Goal: Navigation & Orientation: Find specific page/section

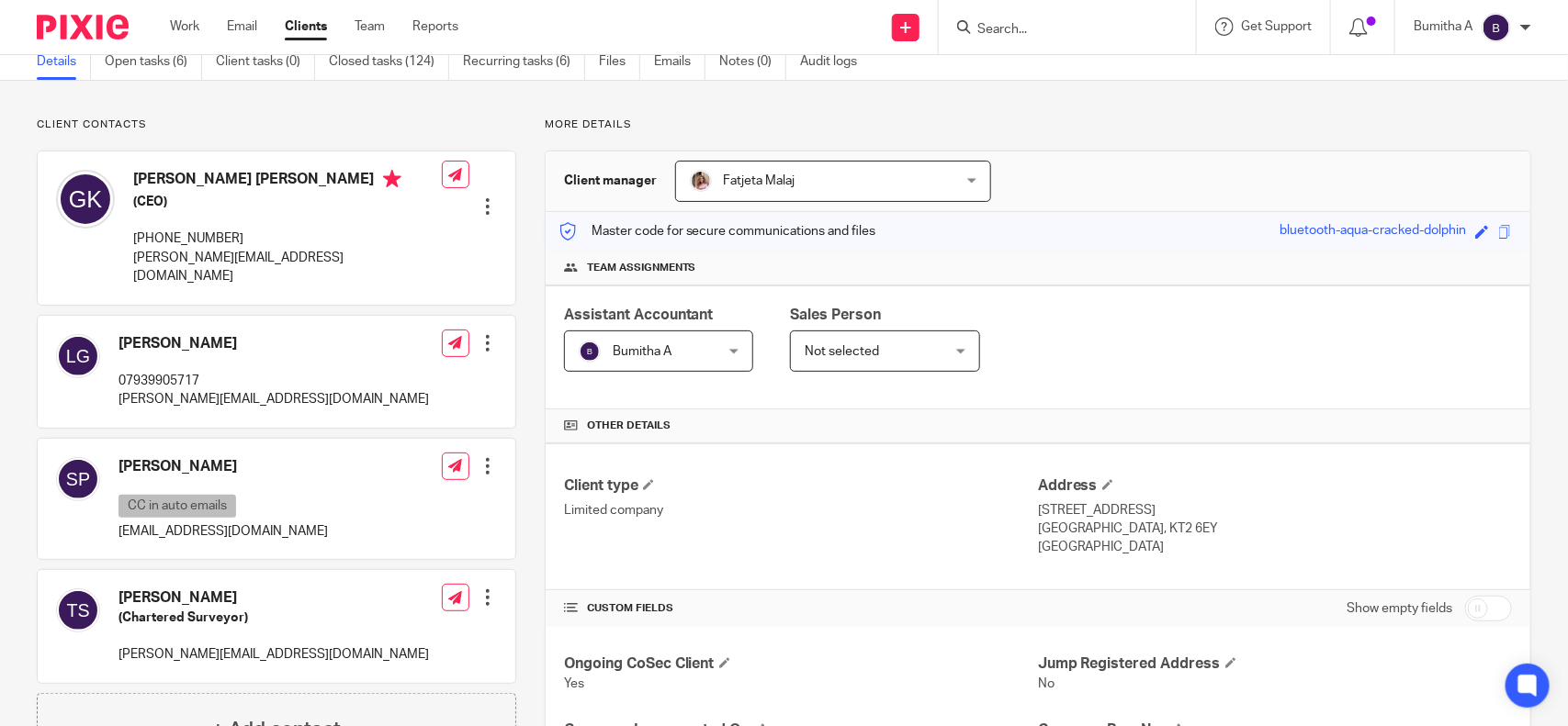
scroll to position [25, 0]
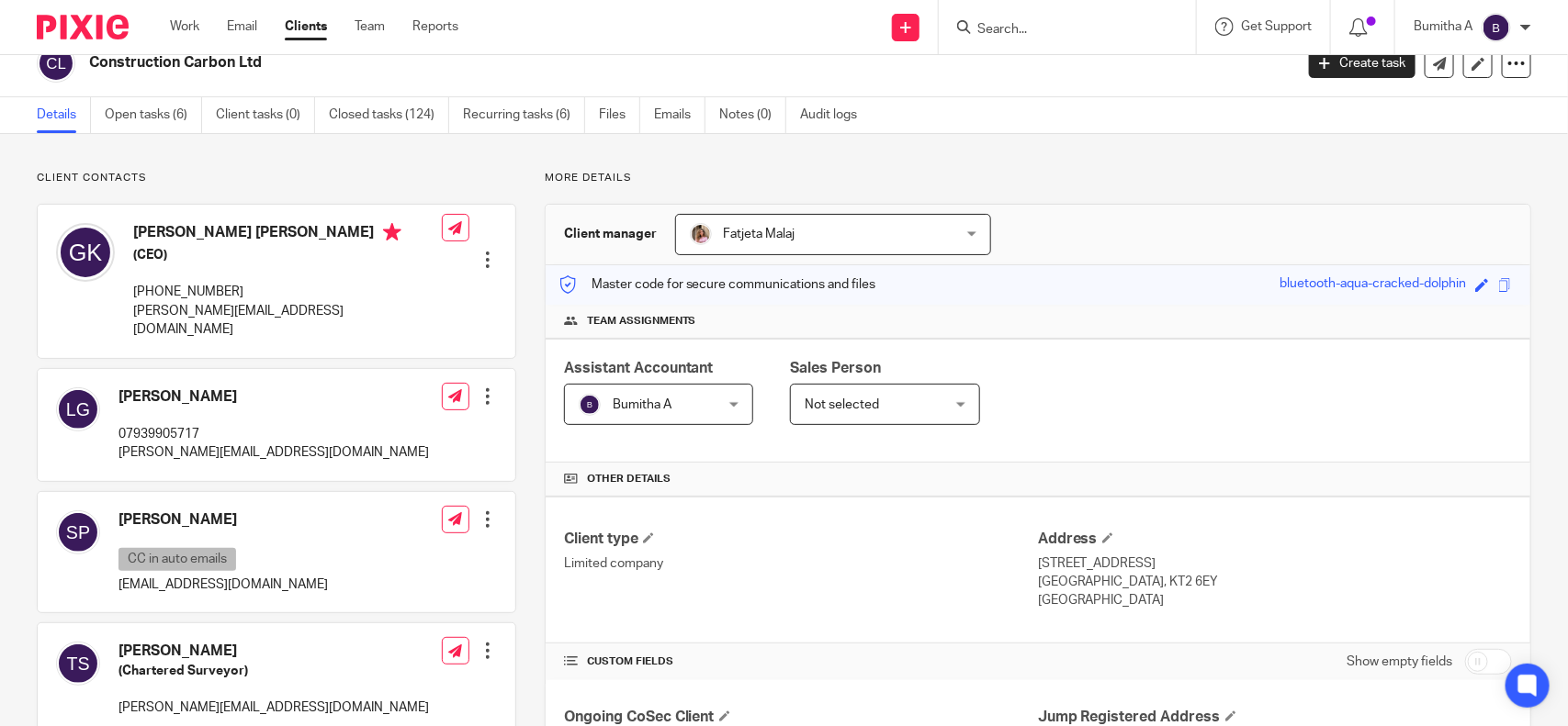
click at [979, 22] on input "Search" at bounding box center [1057, 31] width 166 height 17
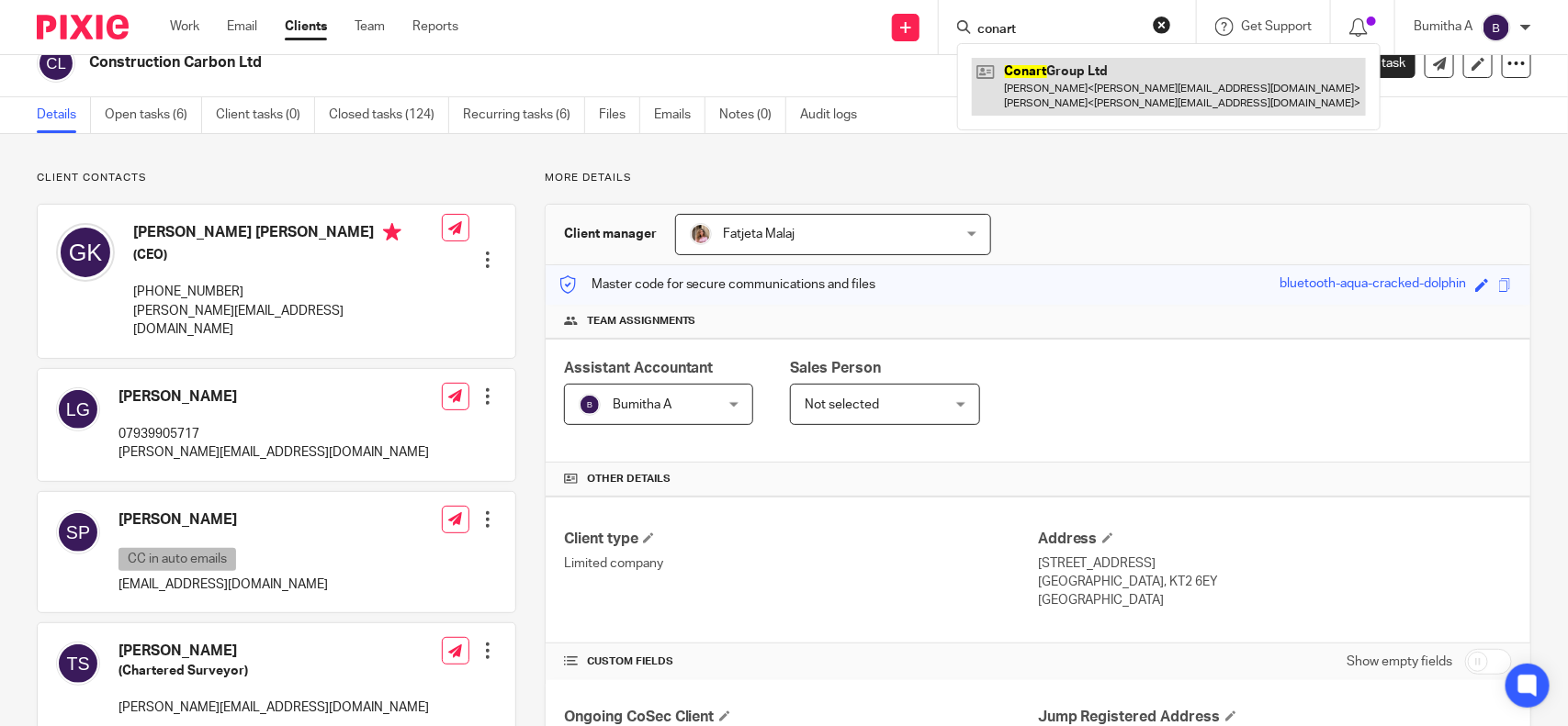
type input "conart"
click at [1061, 87] on link at bounding box center [1168, 87] width 394 height 57
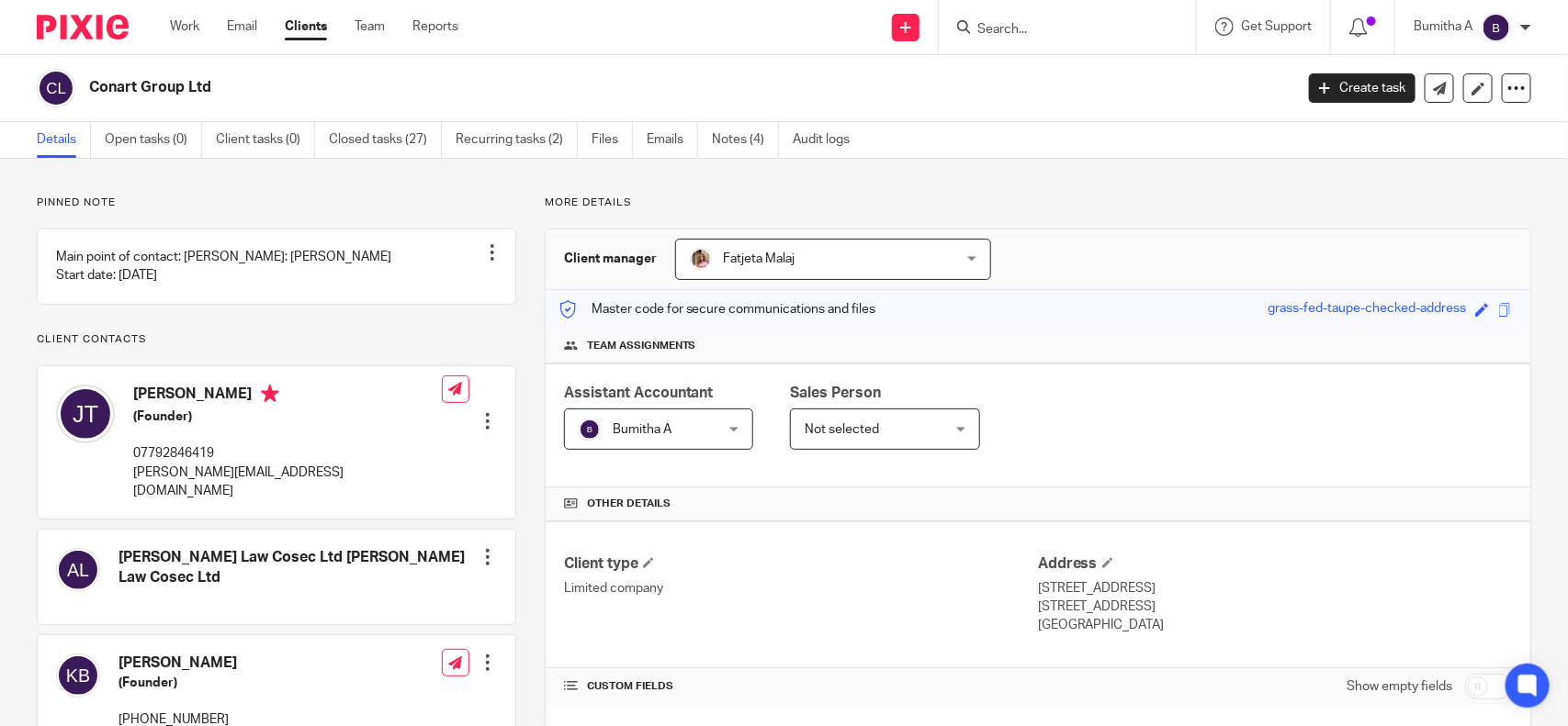
scroll to position [507, 0]
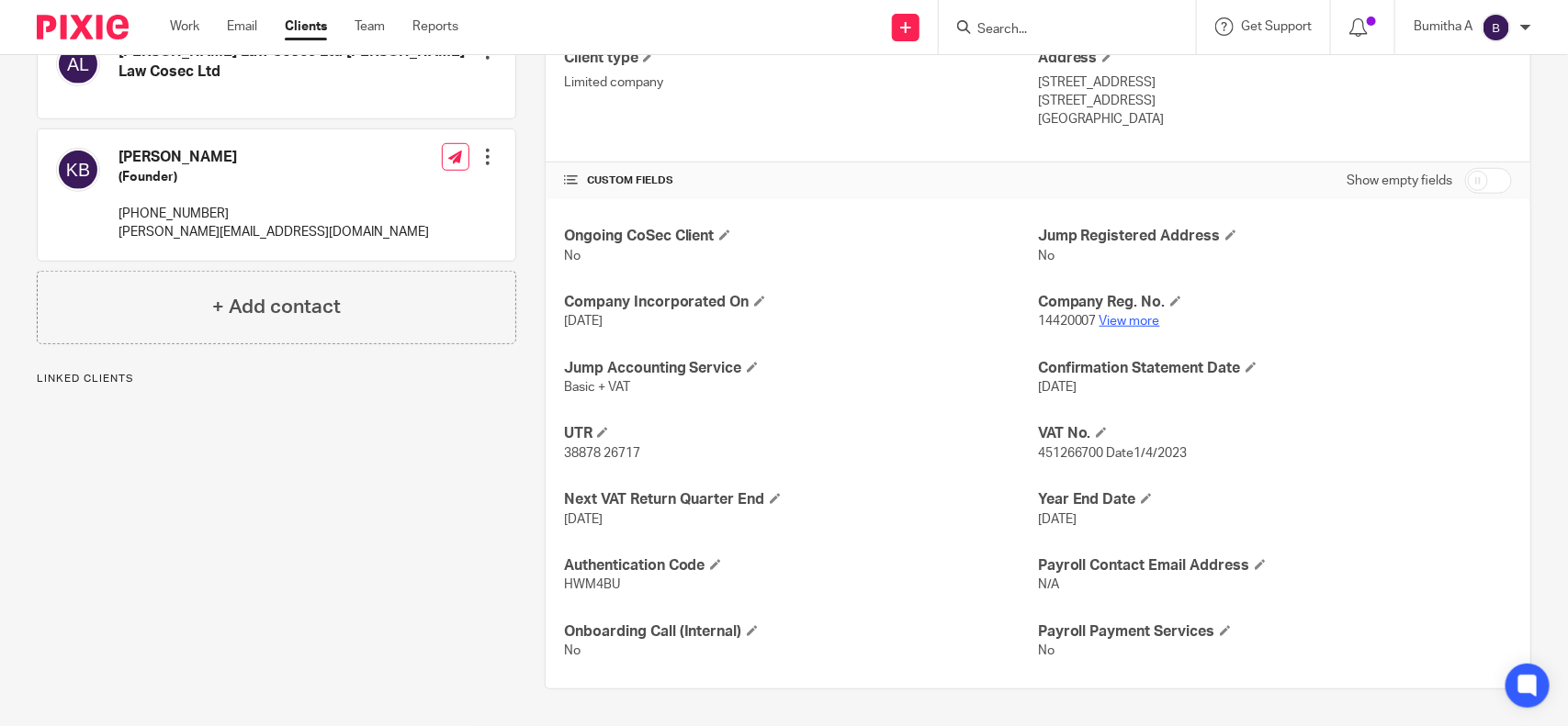
click at [1109, 318] on link "View more" at bounding box center [1130, 322] width 61 height 13
